Goal: Book appointment/travel/reservation

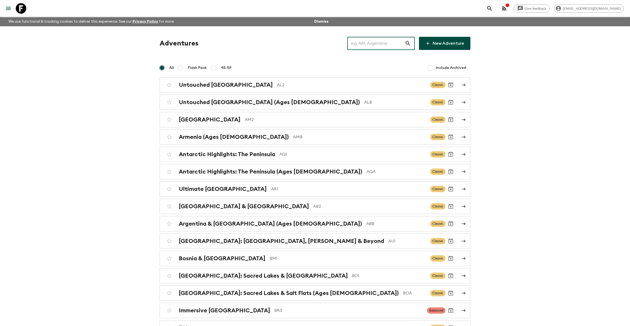
click at [367, 44] on input "text" at bounding box center [377, 43] width 58 height 15
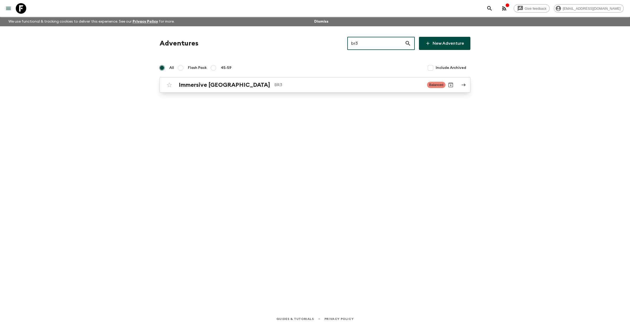
type input "br3"
click at [208, 90] on link "Immersive [GEOGRAPHIC_DATA] BR3 Balanced" at bounding box center [315, 84] width 311 height 15
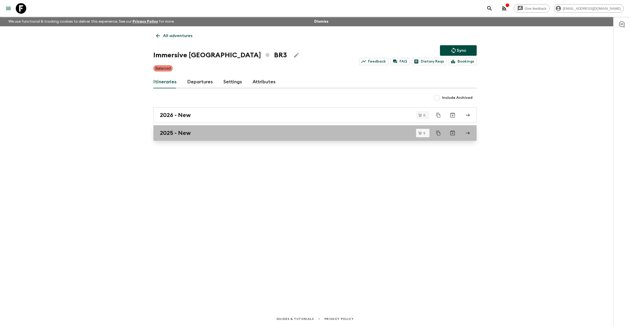
click at [213, 138] on link "2025 - New" at bounding box center [315, 133] width 324 height 16
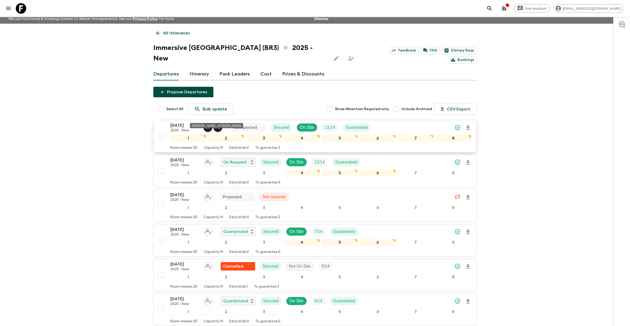
scroll to position [6, 0]
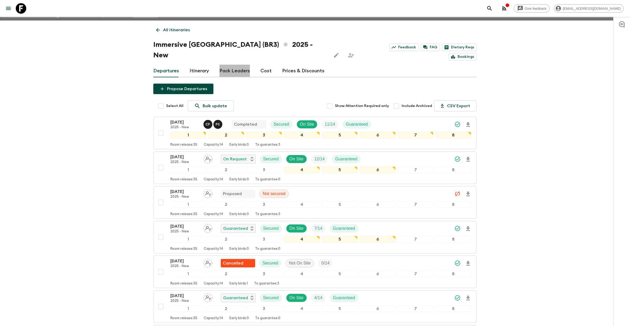
click at [228, 65] on link "Pack Leaders" at bounding box center [235, 71] width 30 height 13
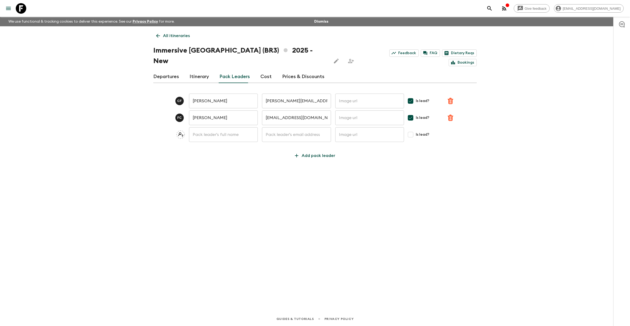
click at [166, 70] on link "Departures" at bounding box center [166, 76] width 26 height 13
